Goal: Answer question/provide support: Share knowledge or assist other users

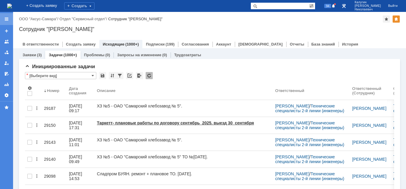
click at [7, 19] on div at bounding box center [6, 19] width 5 height 5
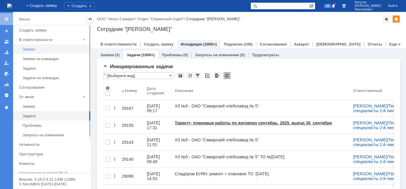
click at [31, 49] on div "Заявки" at bounding box center [55, 49] width 64 height 4
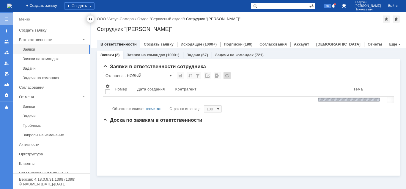
click at [88, 20] on div at bounding box center [90, 19] width 5 height 5
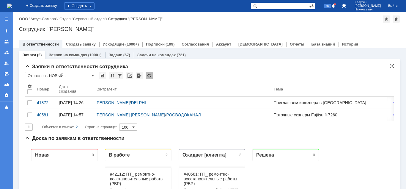
click at [60, 74] on input "Отложена . НОВЫЙ ." at bounding box center [60, 75] width 71 height 7
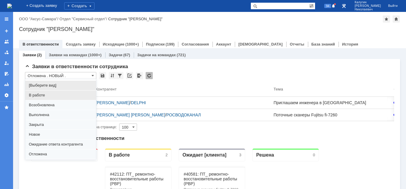
click at [49, 95] on span "В работе" at bounding box center [61, 95] width 64 height 5
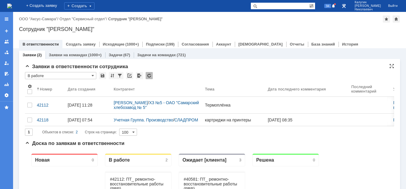
type input "В работе"
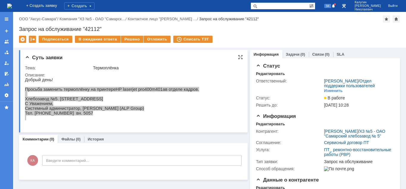
drag, startPoint x: 25, startPoint y: 88, endPoint x: 97, endPoint y: 121, distance: 79.2
click at [97, 120] on div "Добрый день! Просьба заменить термоплёнку на принтере HP laserjet pro 400 m 401…" at bounding box center [112, 98] width 174 height 43
copy div "Просьба заменить термоплёнку на принтере HP laserjet pro 400 m 401 a в отделе к…"
click at [294, 56] on link "Задачи" at bounding box center [293, 54] width 14 height 4
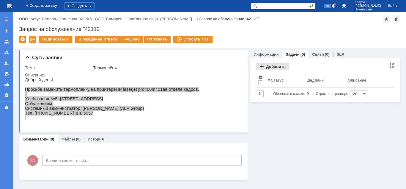
click at [278, 67] on div "Добавить" at bounding box center [272, 66] width 33 height 7
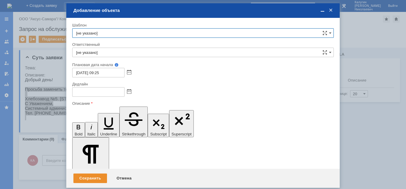
click at [129, 52] on input "[не указано]" at bounding box center [203, 53] width 262 height 10
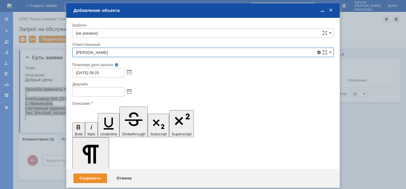
click at [125, 95] on span "Иванов Иван Николаевич" at bounding box center [203, 95] width 254 height 5
type input "Иванов Иван Николаевич"
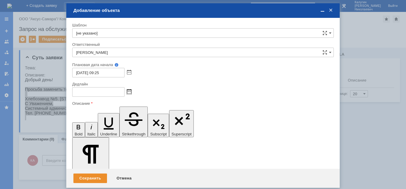
click at [130, 92] on span at bounding box center [129, 92] width 4 height 5
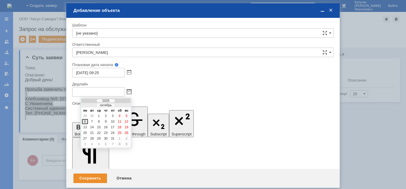
click at [85, 122] on div "6" at bounding box center [85, 121] width 6 height 5
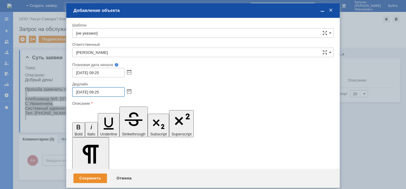
drag, startPoint x: 100, startPoint y: 90, endPoint x: 98, endPoint y: 92, distance: 3.2
click at [98, 92] on input "06.10.2025 09:25" at bounding box center [98, 92] width 52 height 10
type input "06.10.2025 18:00"
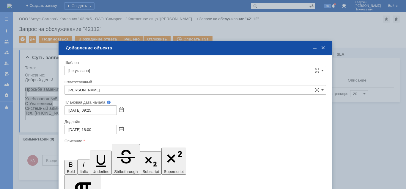
drag, startPoint x: 257, startPoint y: 12, endPoint x: 249, endPoint y: 45, distance: 34.5
click at [249, 45] on div "Добавление объекта" at bounding box center [196, 47] width 261 height 5
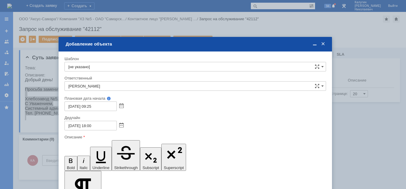
drag, startPoint x: 141, startPoint y: 1646, endPoint x: 69, endPoint y: 1644, distance: 71.7
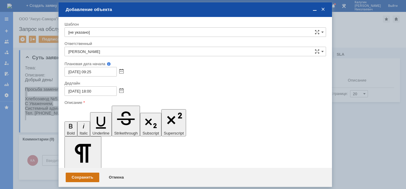
click at [85, 175] on div "Сохранить" at bounding box center [83, 178] width 34 height 10
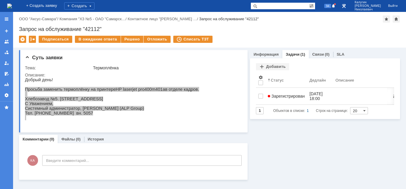
scroll to position [0, 0]
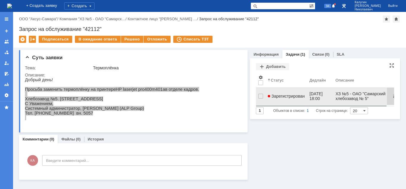
click at [276, 94] on span "Зарегистрирован" at bounding box center [286, 96] width 37 height 5
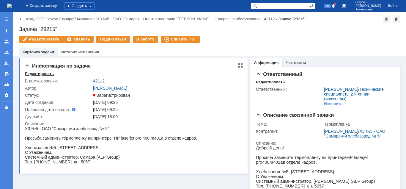
click at [44, 73] on div "Редактировать" at bounding box center [39, 73] width 29 height 5
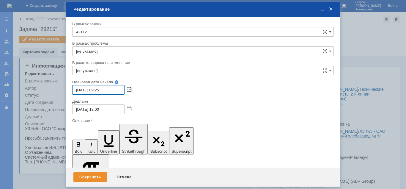
click at [78, 89] on input "06.10.2025 09:25" at bounding box center [98, 90] width 52 height 10
type input "07.10.2025 09:25"
click at [79, 108] on input "07.10.2025 18:00" at bounding box center [98, 109] width 52 height 10
type input "07.10.2025 18:00"
click at [96, 176] on div "Сохранить" at bounding box center [90, 177] width 34 height 10
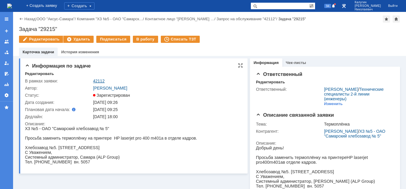
click at [101, 79] on link "42112" at bounding box center [99, 81] width 12 height 5
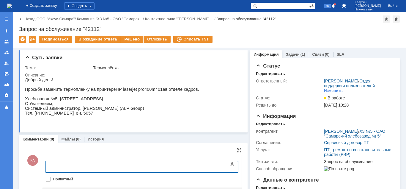
click at [57, 163] on body at bounding box center [94, 166] width 89 height 10
click at [59, 167] on div at bounding box center [94, 166] width 85 height 5
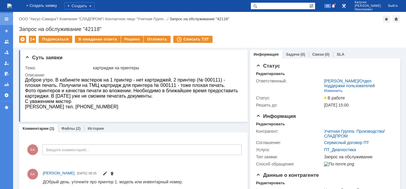
click at [5, 18] on div at bounding box center [6, 19] width 5 height 5
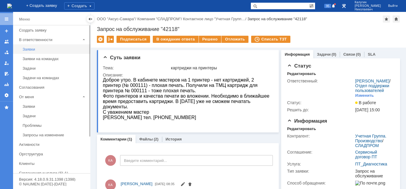
click at [33, 50] on div "Заявки" at bounding box center [55, 49] width 64 height 4
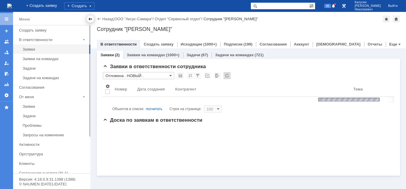
click at [89, 20] on div at bounding box center [90, 19] width 5 height 5
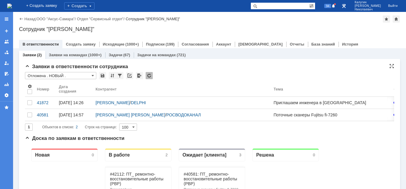
click at [73, 78] on input "Отложена . НОВЫЙ ." at bounding box center [60, 75] width 71 height 7
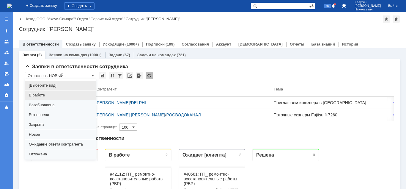
click at [48, 96] on span "В работе" at bounding box center [61, 95] width 64 height 5
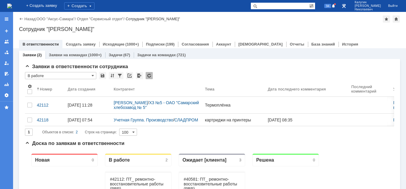
type input "В работе"
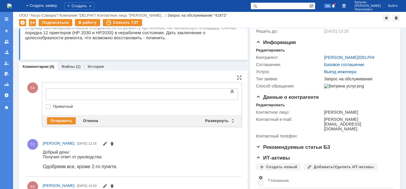
click at [57, 94] on div at bounding box center [94, 93] width 85 height 5
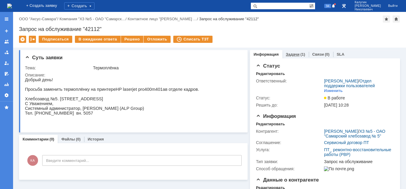
click at [292, 54] on link "Задачи" at bounding box center [293, 54] width 14 height 4
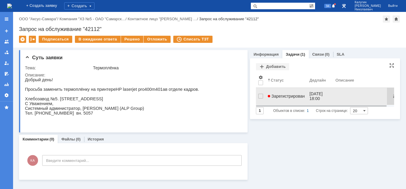
click at [282, 94] on span "Зарегистрирован" at bounding box center [286, 96] width 37 height 5
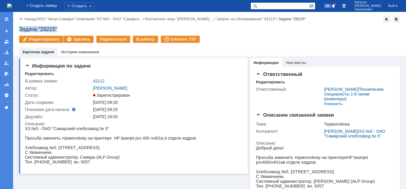
drag, startPoint x: 19, startPoint y: 28, endPoint x: 73, endPoint y: 29, distance: 53.9
click at [73, 29] on div "Задача "29215"" at bounding box center [209, 29] width 381 height 6
copy div "Задача "29215""
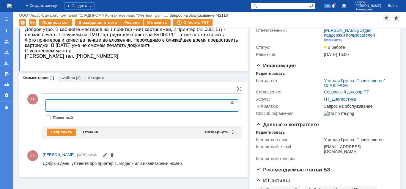
click at [58, 106] on div at bounding box center [94, 104] width 85 height 5
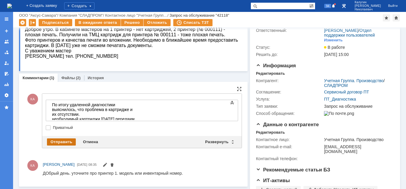
click at [63, 142] on div "Отправить" at bounding box center [61, 141] width 29 height 7
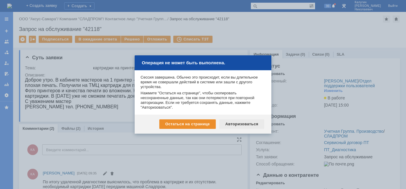
click at [236, 123] on div "Авторизоваться" at bounding box center [242, 124] width 45 height 10
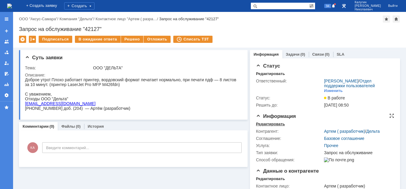
click at [264, 124] on div "Редактировать" at bounding box center [270, 124] width 29 height 5
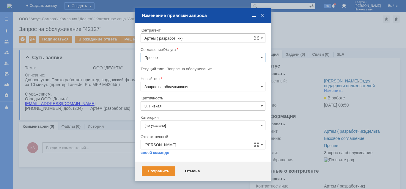
click at [186, 55] on input "Прочее" at bounding box center [203, 58] width 125 height 10
click at [191, 171] on div "Отмена" at bounding box center [192, 171] width 27 height 10
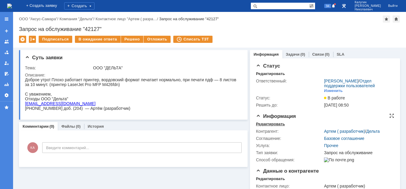
click at [263, 124] on div "Редактировать" at bounding box center [270, 124] width 29 height 5
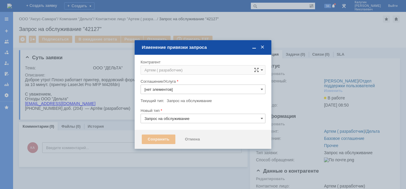
type input "Прочее"
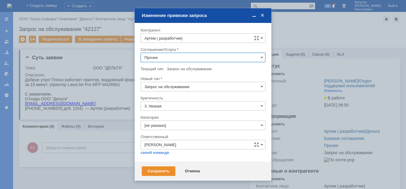
click at [227, 63] on div at bounding box center [203, 64] width 125 height 4
click at [227, 60] on input "Прочее" at bounding box center [203, 58] width 125 height 10
click at [194, 170] on div "Отмена" at bounding box center [192, 171] width 27 height 10
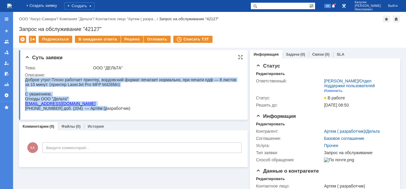
drag, startPoint x: 26, startPoint y: 81, endPoint x: 149, endPoint y: 201, distance: 171.9
click at [98, 111] on body "Доброе утро! Плохо работает принтер, вордовский формат печатает нормально, при …" at bounding box center [133, 93] width 216 height 33
copy body "Доброе утро! Плохо работает принтер, вордовский формат печатает нормально, при …"
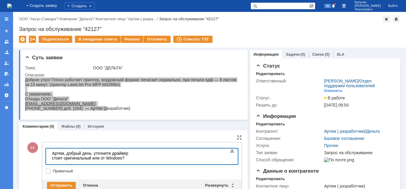
drag, startPoint x: 198, startPoint y: 153, endPoint x: 196, endPoint y: 163, distance: 10.0
click at [139, 154] on body "Артем, добрый день. уточните драйвер стоит оригинальный или от Windoes?" at bounding box center [94, 157] width 89 height 19
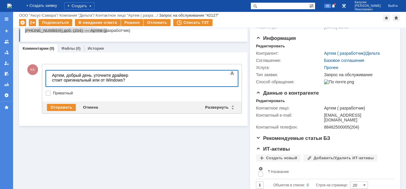
scroll to position [61, 0]
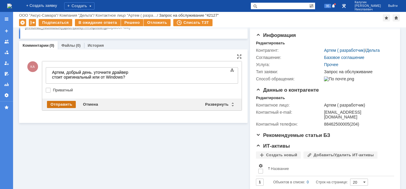
click at [69, 106] on div "Отправить" at bounding box center [61, 104] width 29 height 7
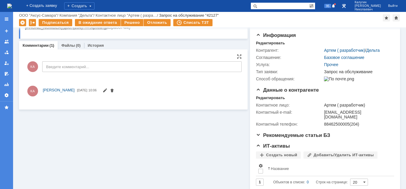
scroll to position [0, 0]
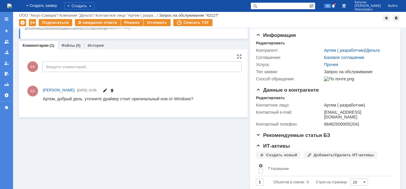
click at [107, 89] on span at bounding box center [105, 91] width 5 height 5
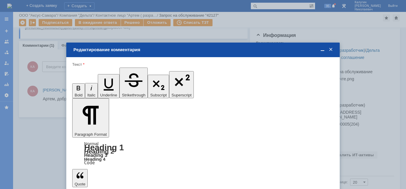
drag, startPoint x: 223, startPoint y: 1567, endPoint x: 165, endPoint y: 1566, distance: 58.9
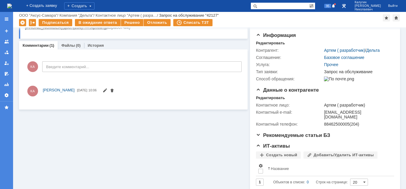
scroll to position [0, 0]
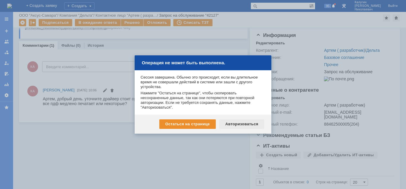
click at [241, 125] on div "Авторизоваться" at bounding box center [242, 124] width 45 height 10
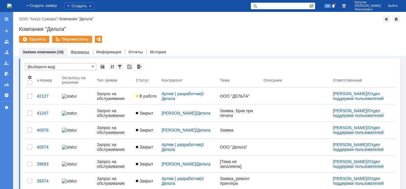
click at [80, 54] on div "Филиалы" at bounding box center [80, 52] width 26 height 9
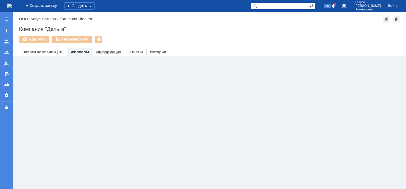
click at [101, 53] on link "Информация" at bounding box center [108, 52] width 25 height 4
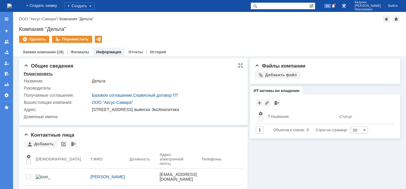
click at [45, 74] on div "Редактировать" at bounding box center [38, 73] width 29 height 5
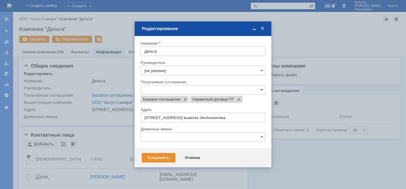
click at [262, 90] on span at bounding box center [262, 89] width 2 height 5
click at [330, 93] on div at bounding box center [203, 94] width 406 height 189
click at [188, 158] on div "Отмена" at bounding box center [192, 158] width 27 height 10
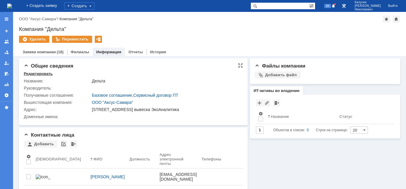
click at [41, 73] on div "Редактировать" at bounding box center [38, 73] width 29 height 5
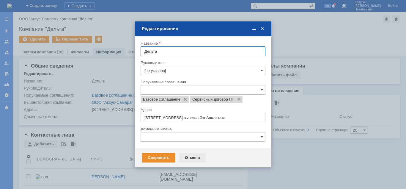
click at [189, 159] on div "Отмена" at bounding box center [192, 158] width 27 height 10
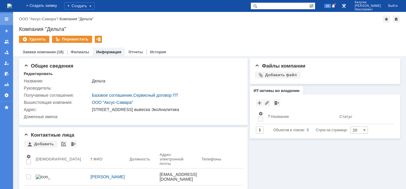
click at [4, 18] on div at bounding box center [6, 19] width 5 height 5
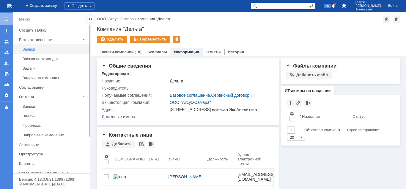
click at [29, 49] on div "Заявки" at bounding box center [55, 49] width 64 height 4
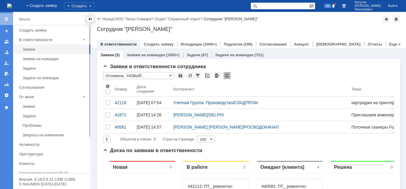
click at [90, 20] on div at bounding box center [90, 19] width 5 height 5
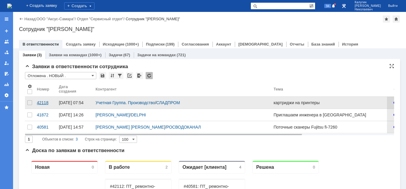
click at [40, 102] on div "42118" at bounding box center [45, 102] width 17 height 5
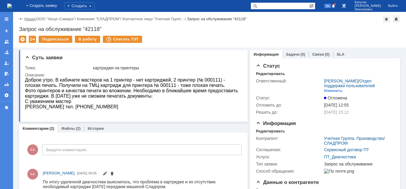
click at [31, 20] on link "Назад" at bounding box center [29, 19] width 11 height 4
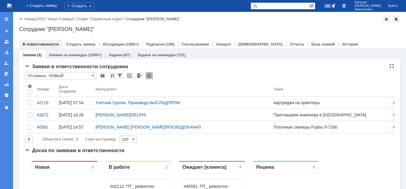
click at [49, 76] on input "Отложена . НОВЫЙ ." at bounding box center [60, 75] width 71 height 7
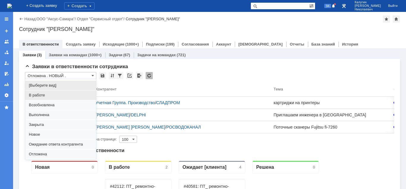
click at [44, 93] on span "В работе" at bounding box center [61, 95] width 64 height 5
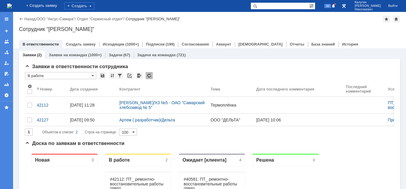
type input "В работе"
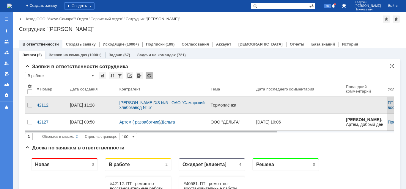
click at [42, 103] on div "42112" at bounding box center [51, 105] width 28 height 5
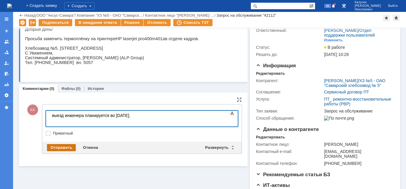
click at [53, 148] on div "Отправить" at bounding box center [61, 147] width 29 height 7
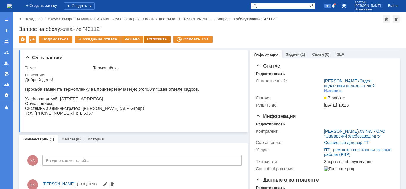
click at [152, 39] on div "Отложить" at bounding box center [157, 39] width 27 height 7
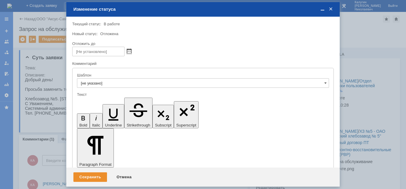
click at [131, 50] on span at bounding box center [129, 51] width 4 height 5
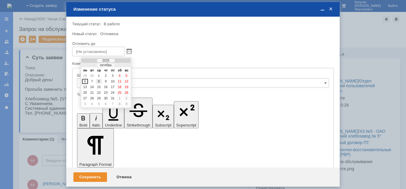
click at [98, 81] on div "8" at bounding box center [99, 81] width 6 height 5
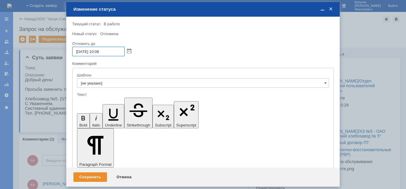
click at [99, 51] on input "08.10.2025 10:08" at bounding box center [98, 52] width 52 height 10
type input "08.10.2025 12:08"
click at [97, 177] on div "Сохранить" at bounding box center [90, 177] width 34 height 10
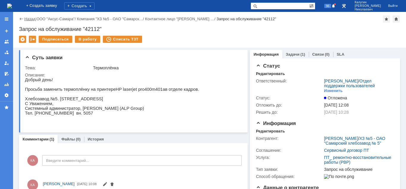
click at [32, 21] on link "Назад" at bounding box center [29, 19] width 11 height 4
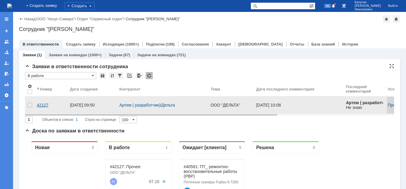
click at [39, 103] on div "42127" at bounding box center [51, 105] width 28 height 5
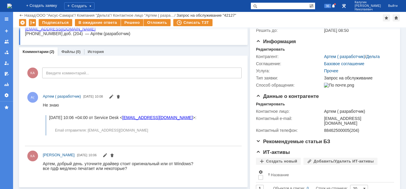
scroll to position [61, 0]
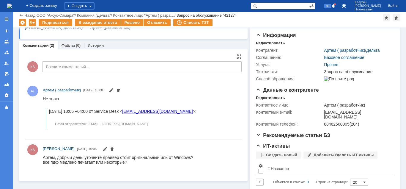
drag, startPoint x: 43, startPoint y: 162, endPoint x: 142, endPoint y: 163, distance: 99.4
click at [142, 163] on div "все пдф медлено печатает или некоторые?" at bounding box center [118, 161] width 151 height 5
copy div "все пдф медлено печатает или некоторые?"
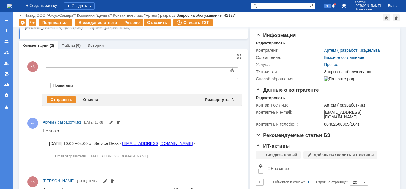
scroll to position [0, 0]
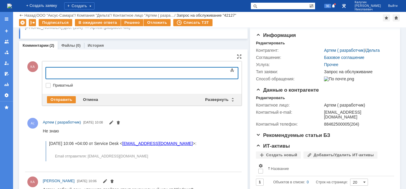
click at [55, 71] on div at bounding box center [94, 72] width 85 height 5
drag, startPoint x: 187, startPoint y: 73, endPoint x: 139, endPoint y: 74, distance: 48.2
click at [137, 74] on div "все пдф медлено печатает или некоторые? пдф дольше обрабатываются" at bounding box center [94, 75] width 85 height 10
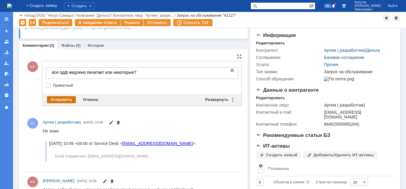
click at [66, 98] on div "Отправить" at bounding box center [61, 99] width 29 height 7
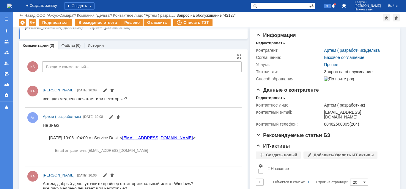
scroll to position [0, 0]
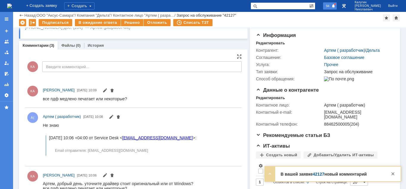
click at [331, 7] on span "94" at bounding box center [328, 6] width 7 height 4
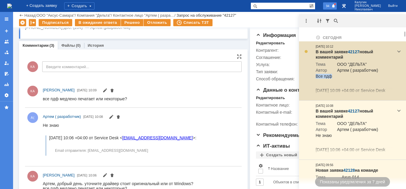
drag, startPoint x: 331, startPoint y: 76, endPoint x: 317, endPoint y: 75, distance: 14.7
click at [317, 75] on td "Все пдф Понедельник, 6 октября 2025, 10:09 +04:00 от Service Desk : Email отпра…" at bounding box center [354, 108] width 77 height 68
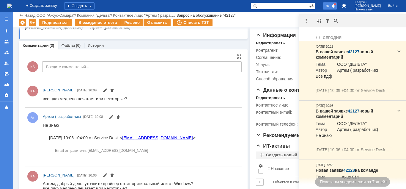
click at [331, 5] on span "94" at bounding box center [328, 6] width 7 height 4
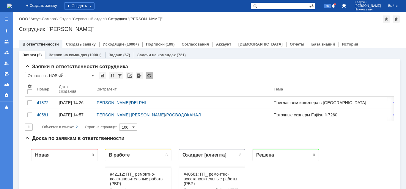
click at [278, 7] on input "text" at bounding box center [280, 5] width 59 height 7
type input "сдг"
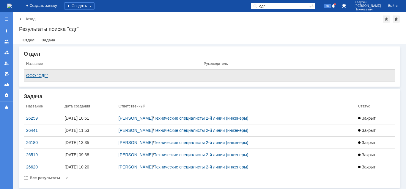
click at [44, 77] on div "ООО "СДГ"" at bounding box center [112, 75] width 173 height 5
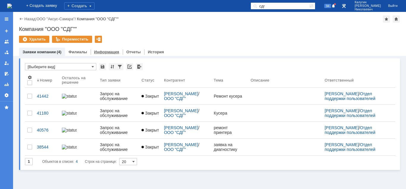
click at [102, 53] on link "Информация" at bounding box center [106, 52] width 25 height 4
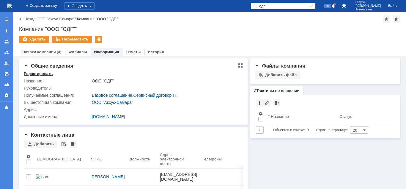
click at [46, 73] on div "Редактировать" at bounding box center [38, 73] width 29 height 5
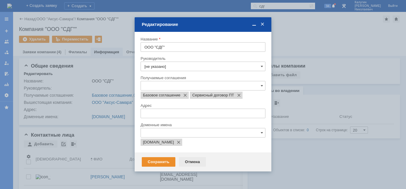
click at [190, 163] on div "Отмена" at bounding box center [192, 162] width 27 height 10
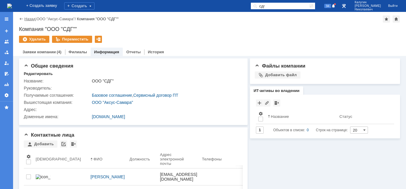
click at [30, 20] on link "Назад" at bounding box center [29, 19] width 11 height 4
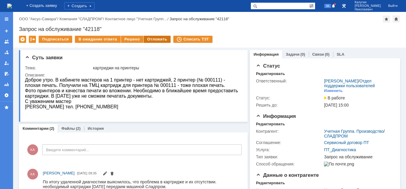
click at [156, 36] on div "Отложить" at bounding box center [157, 39] width 27 height 7
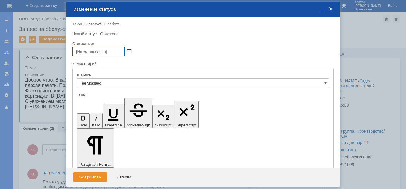
click at [129, 50] on span at bounding box center [129, 51] width 4 height 5
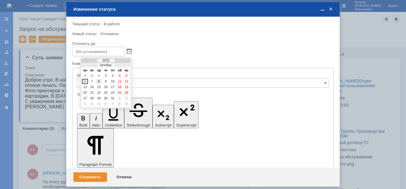
click at [101, 80] on div "8" at bounding box center [99, 81] width 6 height 5
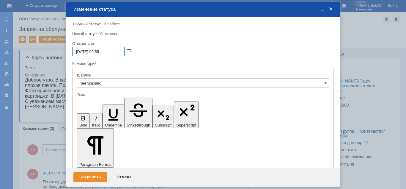
click at [98, 51] on input "[DATE] 09:55" at bounding box center [98, 52] width 52 height 10
type input "[DATE] 12:55"
click at [104, 174] on div "Сохранить" at bounding box center [90, 177] width 34 height 10
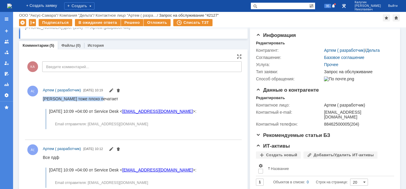
drag, startPoint x: 43, startPoint y: 99, endPoint x: 97, endPoint y: 97, distance: 53.9
click at [97, 97] on div "[PERSON_NAME] тоже плохо печатает [DATE] 10:09 +04:00 от Service Desk < [EMAIL_…" at bounding box center [121, 112] width 157 height 33
copy div "[PERSON_NAME] тоже плохо печатает"
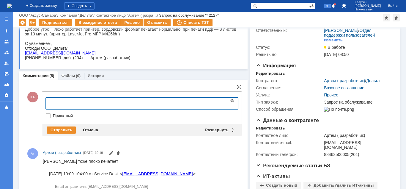
click at [79, 104] on div at bounding box center [94, 102] width 85 height 5
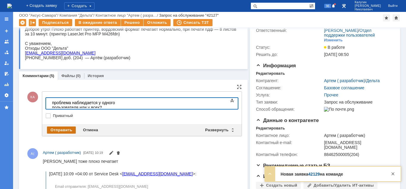
click at [61, 130] on div "Отправить" at bounding box center [61, 129] width 29 height 7
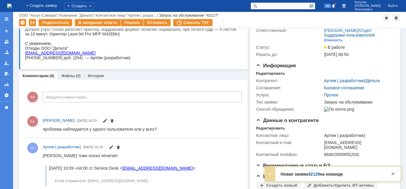
click at [331, 7] on span "96" at bounding box center [328, 6] width 7 height 4
